Goal: Transaction & Acquisition: Purchase product/service

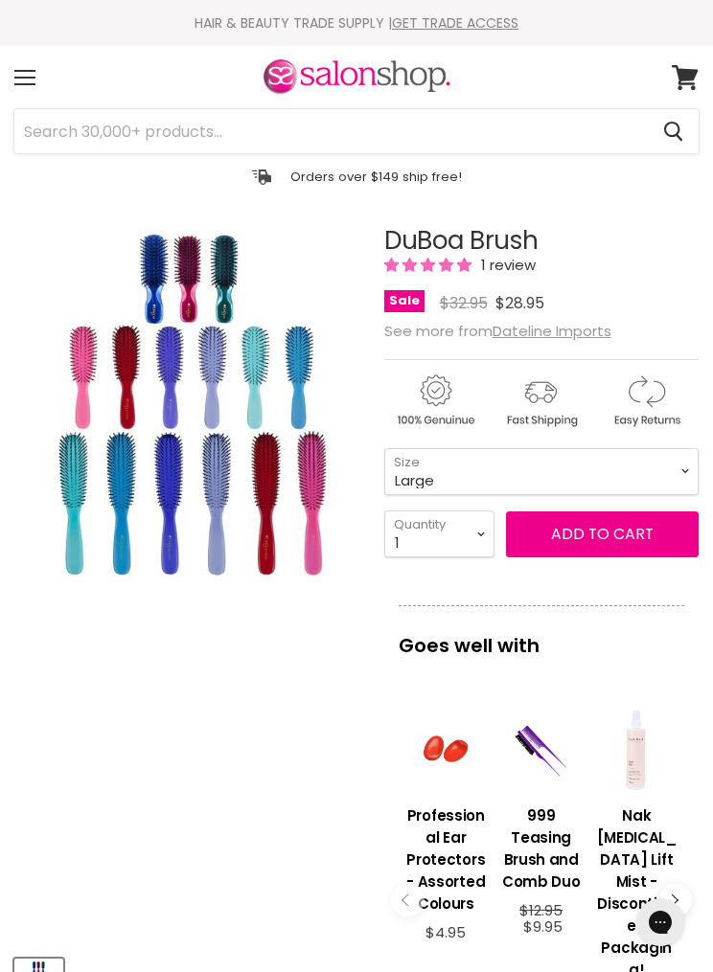
click at [616, 532] on span "Add to cart" at bounding box center [602, 534] width 103 height 22
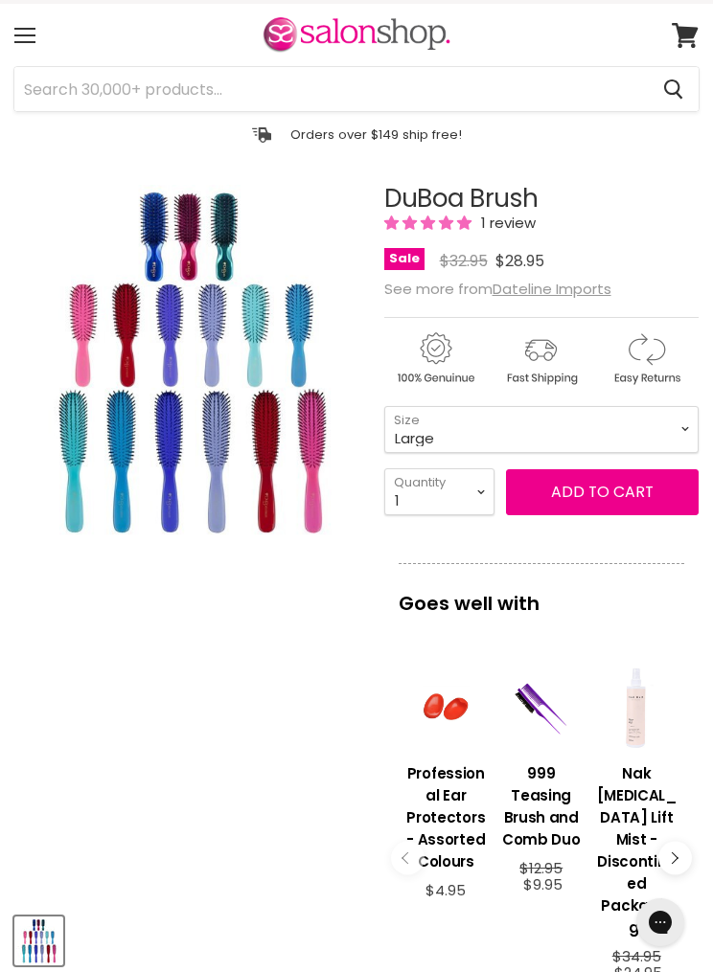
scroll to position [43, 0]
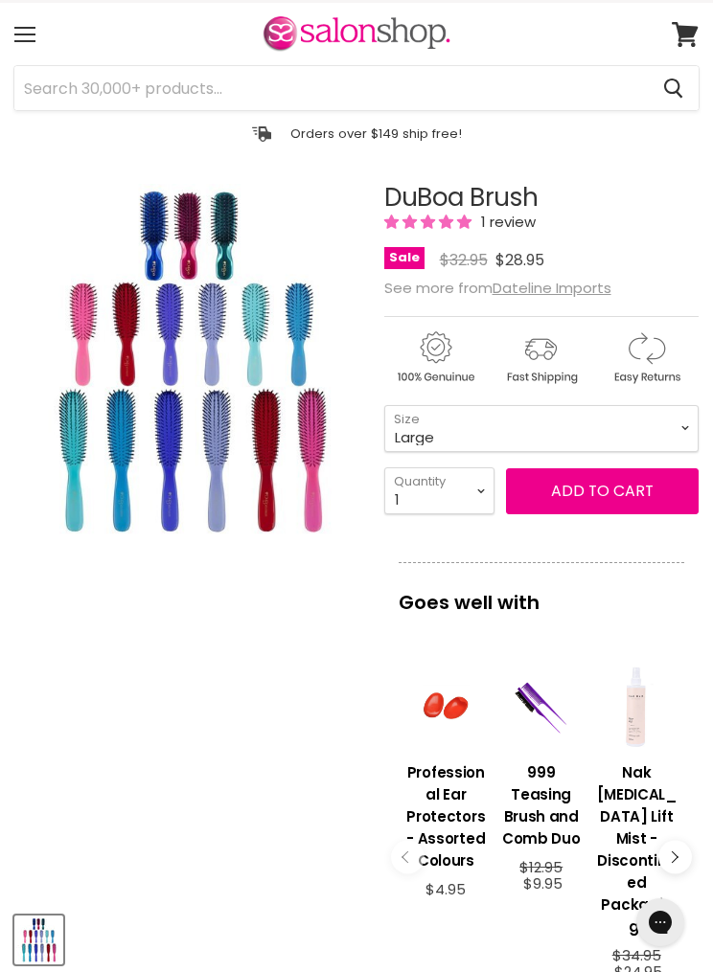
click at [626, 494] on span "Add to cart" at bounding box center [602, 491] width 103 height 22
click at [632, 489] on span "Add to cart" at bounding box center [602, 491] width 103 height 22
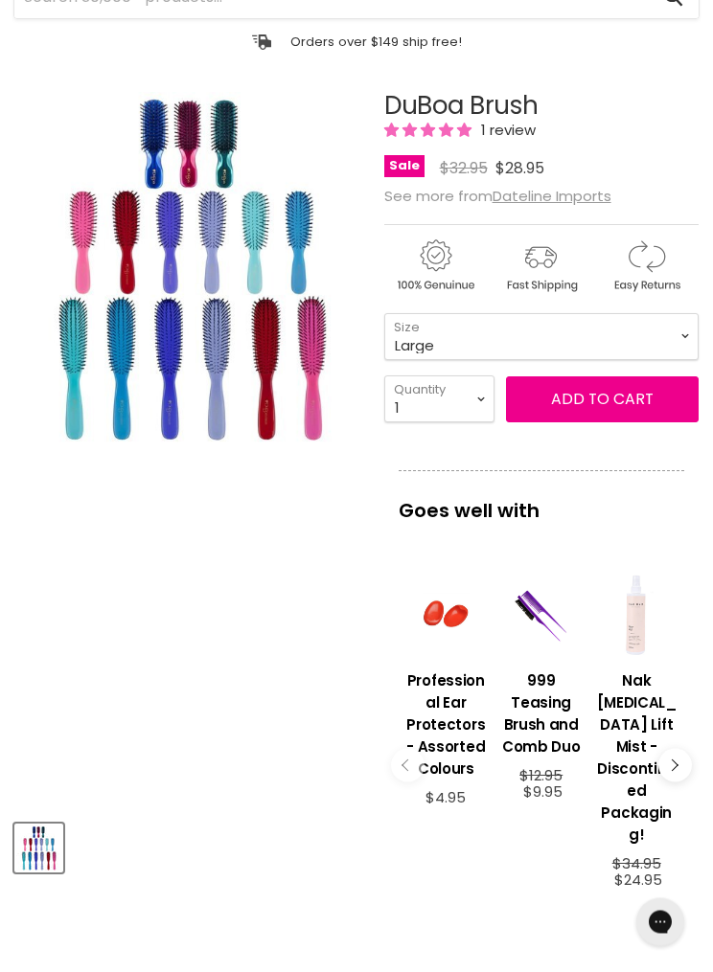
scroll to position [138, 0]
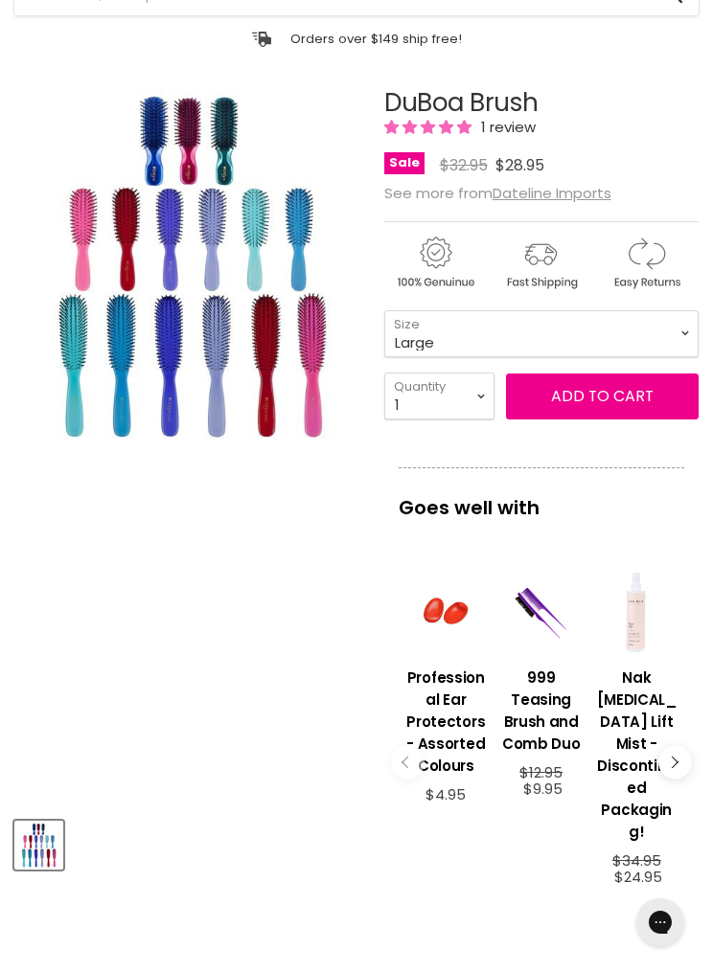
click at [653, 688] on h3 "Nak Hair Root Lift Mist - Discontinued Packaging!" at bounding box center [636, 755] width 80 height 176
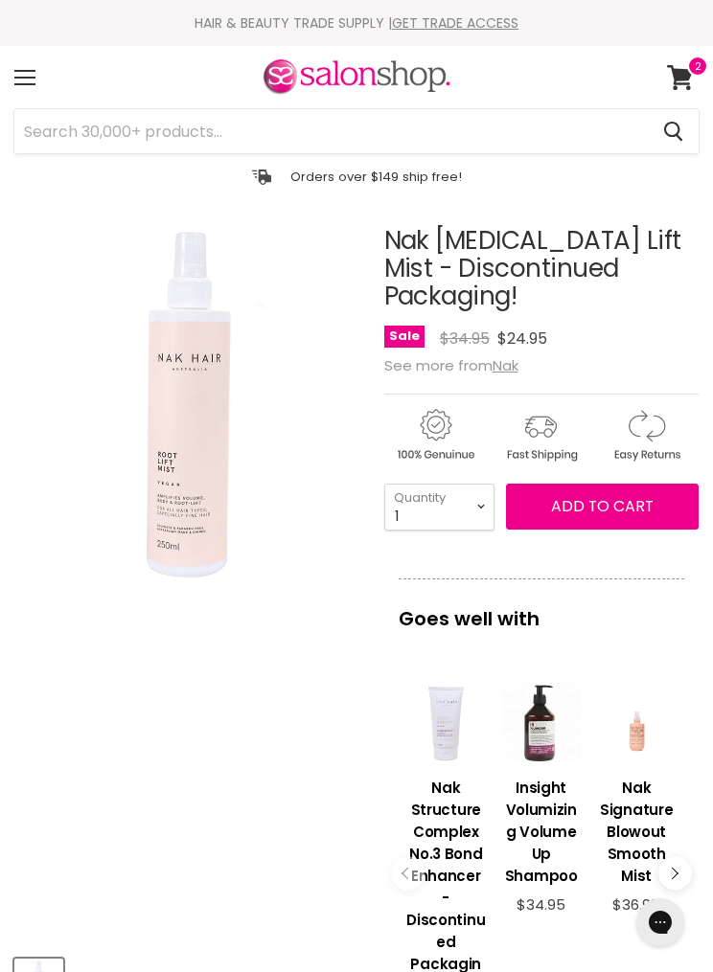
scroll to position [216, 0]
